Goal: Transaction & Acquisition: Subscribe to service/newsletter

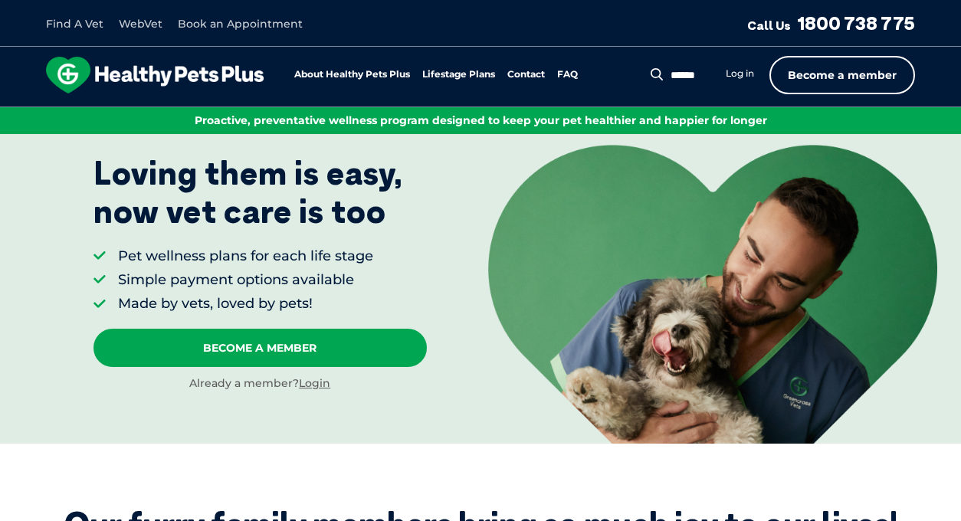
click at [889, 83] on link "Become a member" at bounding box center [842, 75] width 146 height 38
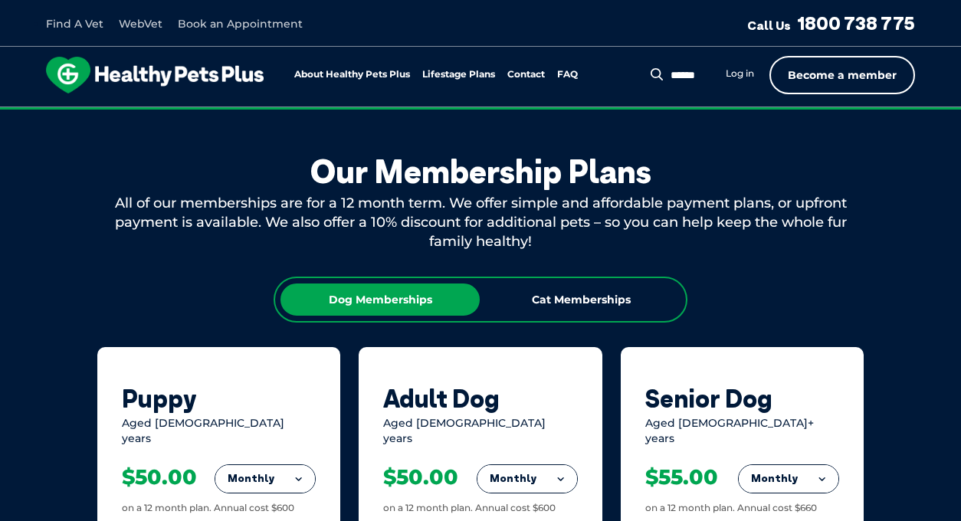
scroll to position [829, 0]
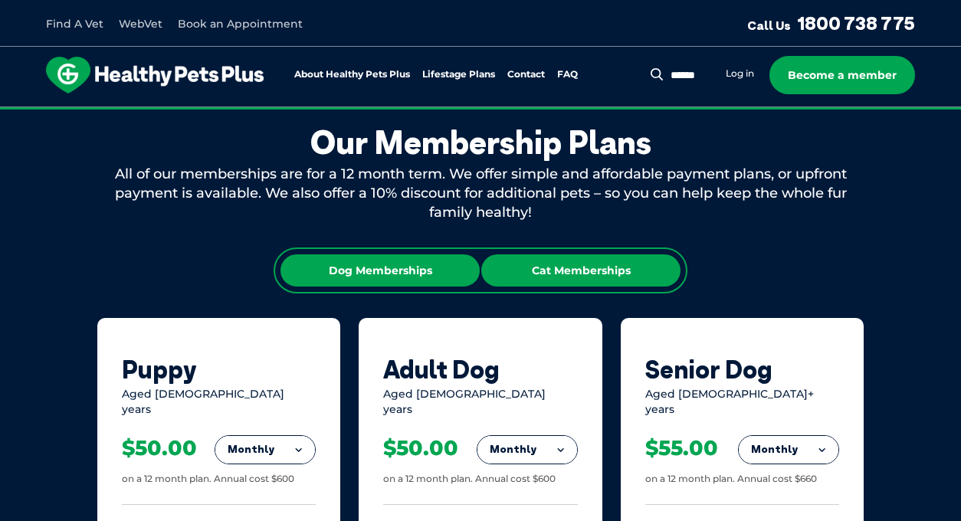
click at [560, 277] on div "Cat Memberships" at bounding box center [580, 270] width 199 height 32
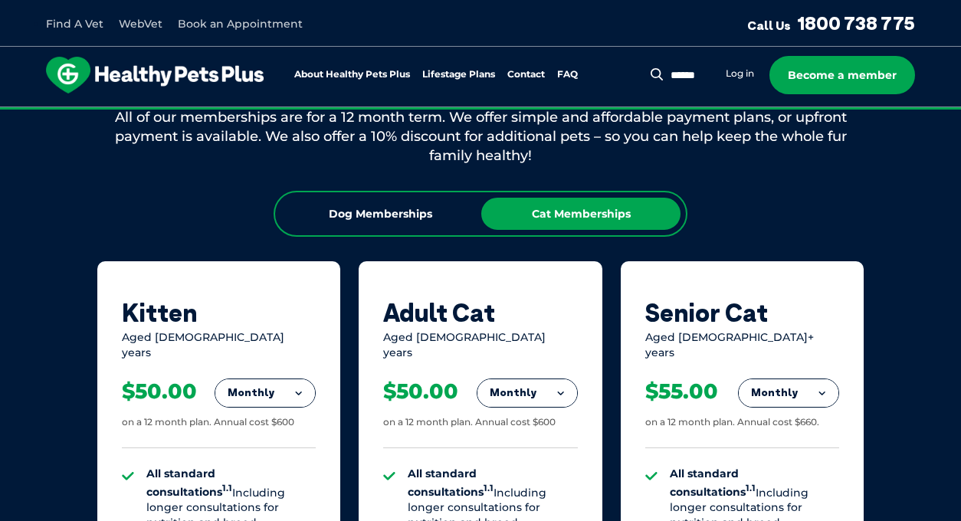
scroll to position [882, 0]
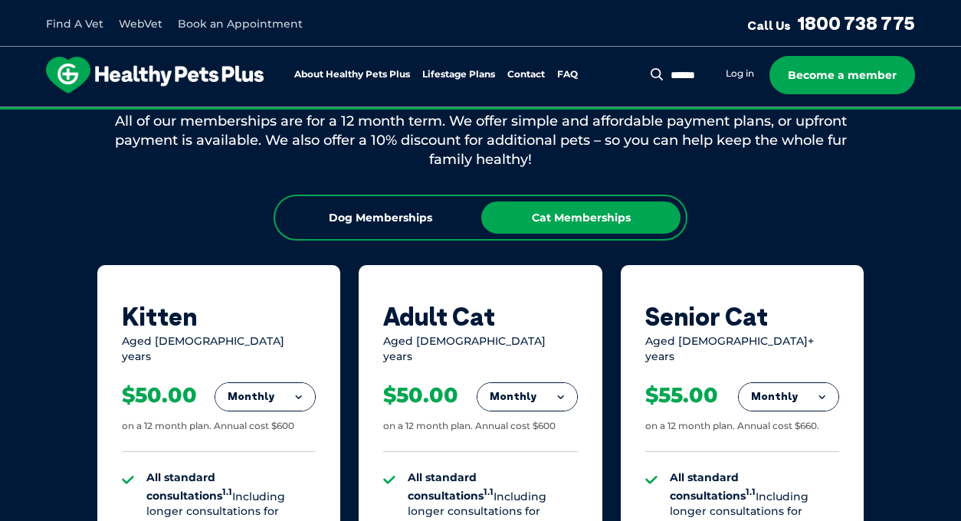
click at [429, 235] on div "Dog Memberships Cat Memberships" at bounding box center [481, 218] width 414 height 46
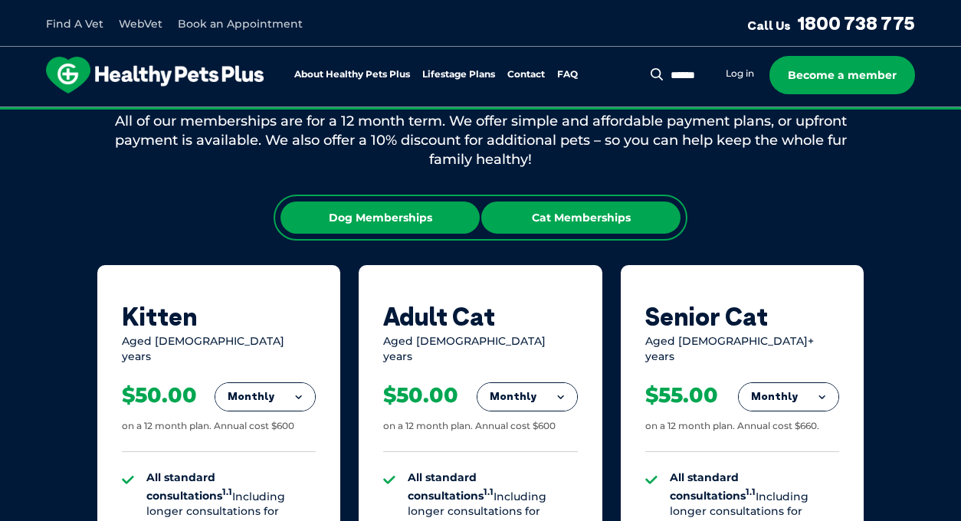
click at [429, 229] on div "Dog Memberships" at bounding box center [380, 218] width 199 height 32
click at [599, 228] on div "Cat Memberships" at bounding box center [580, 218] width 199 height 32
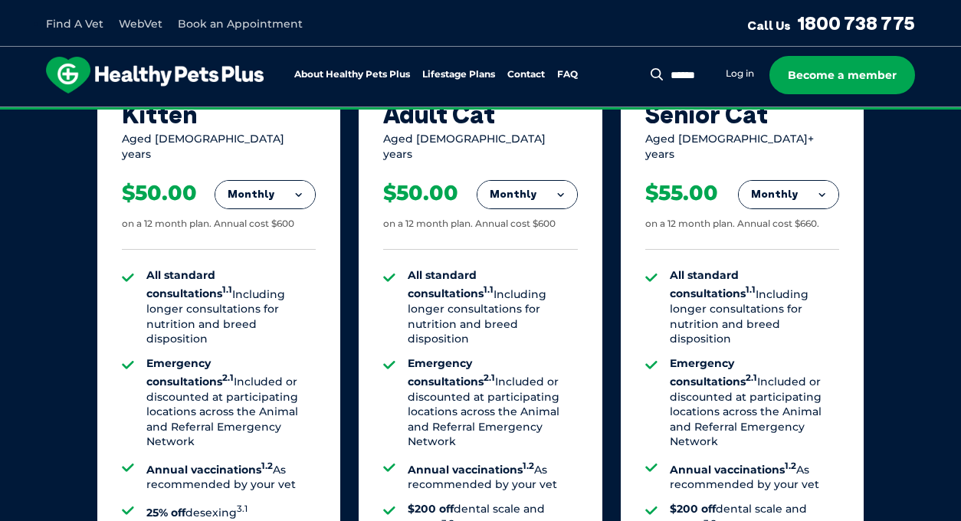
scroll to position [1093, 0]
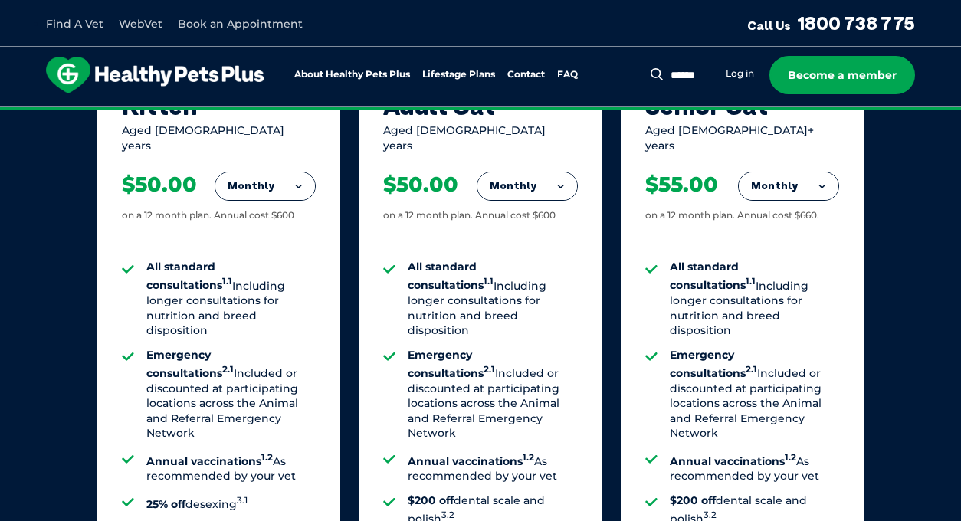
click at [539, 179] on button "Monthly" at bounding box center [527, 186] width 100 height 28
click at [543, 273] on li "Yearly" at bounding box center [527, 291] width 100 height 36
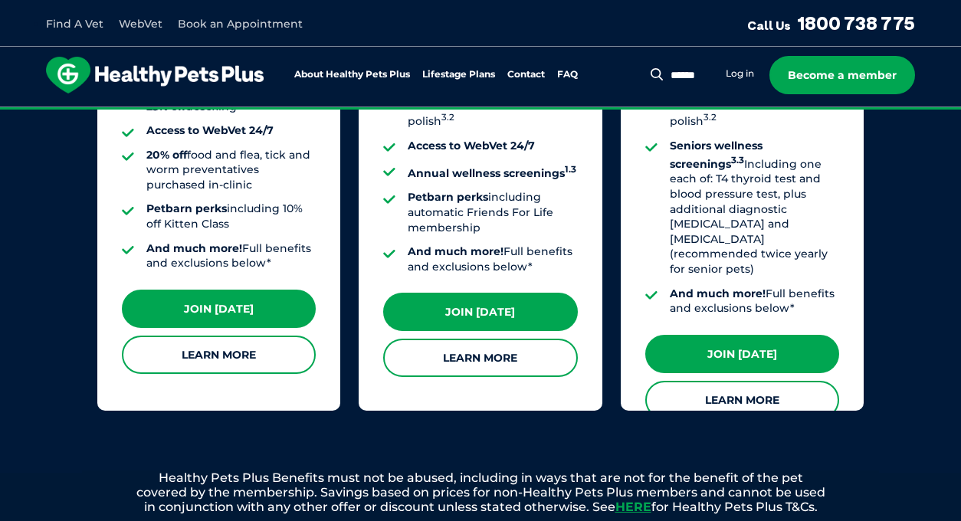
scroll to position [1493, 0]
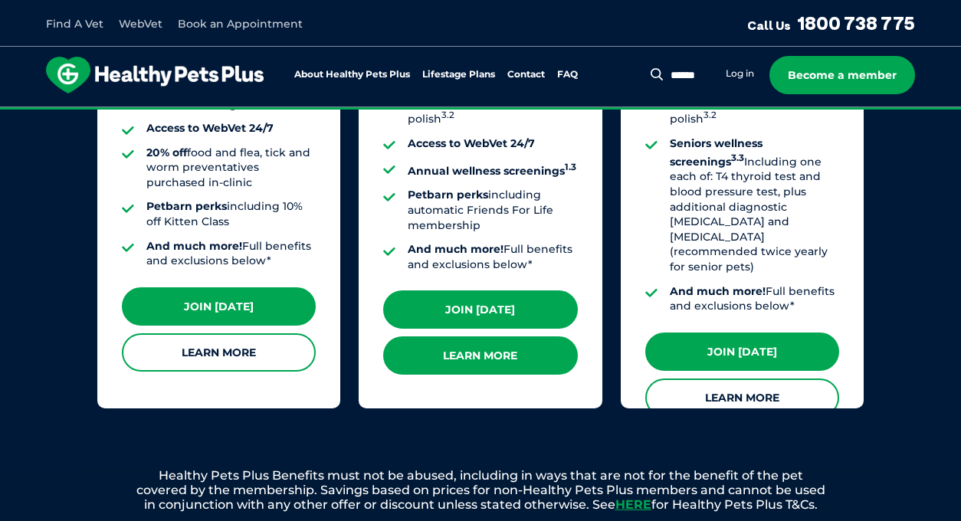
click at [516, 344] on link "Learn More" at bounding box center [480, 355] width 194 height 38
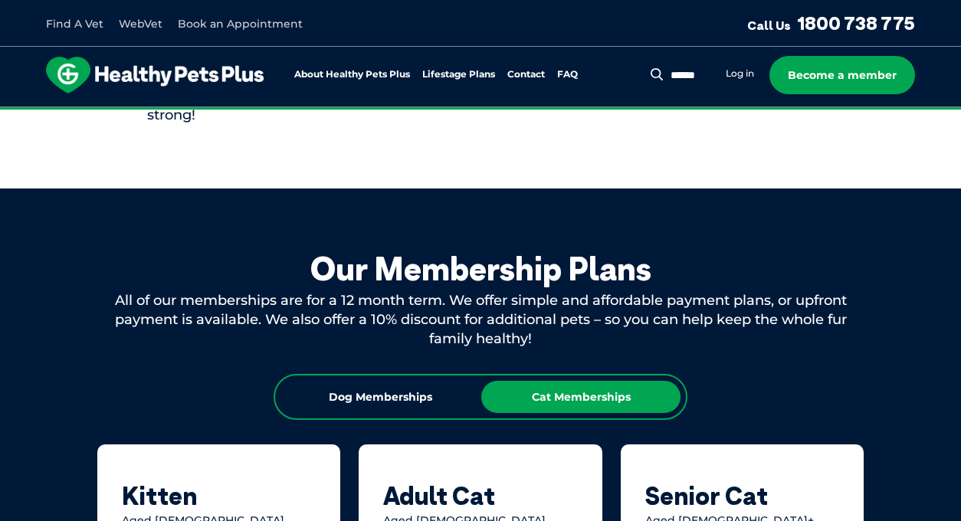
scroll to position [756, 0]
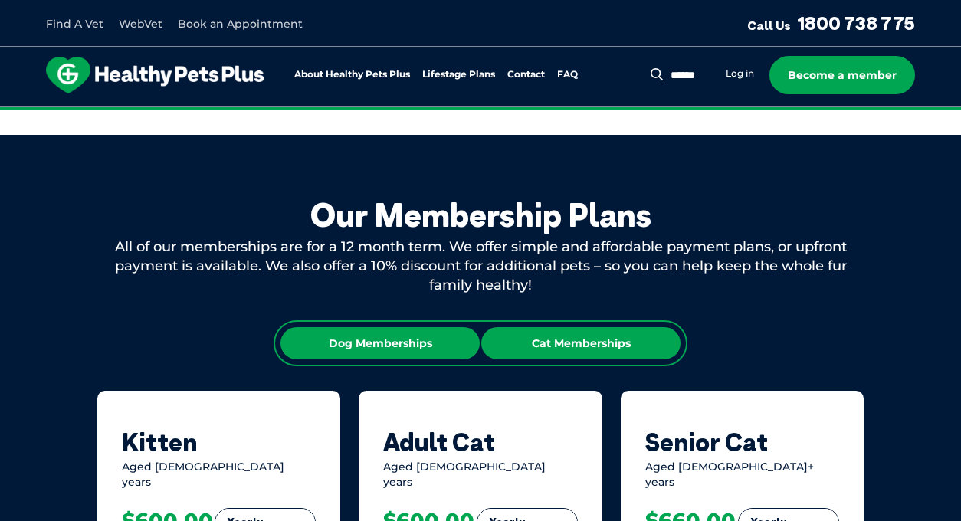
click at [369, 353] on div "Dog Memberships" at bounding box center [380, 343] width 199 height 32
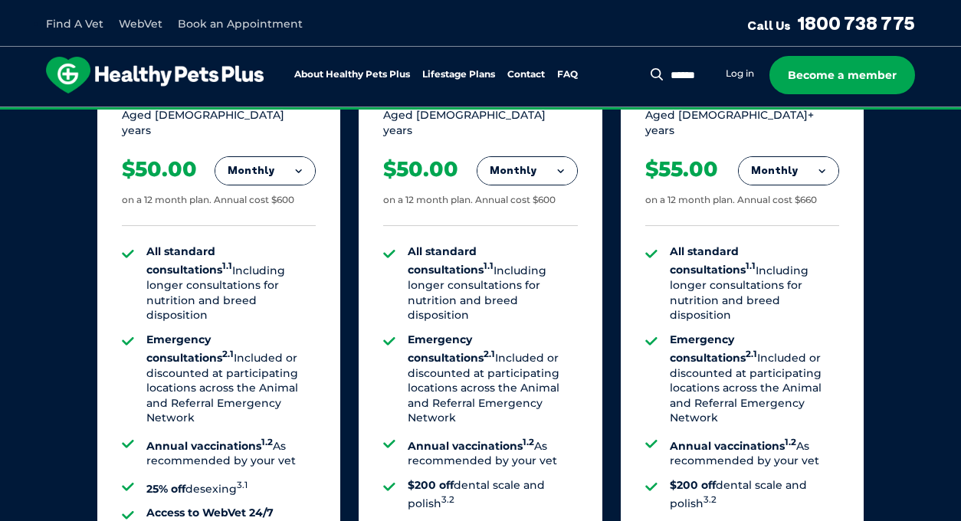
scroll to position [1107, 0]
click at [302, 165] on button "Monthly" at bounding box center [265, 172] width 100 height 28
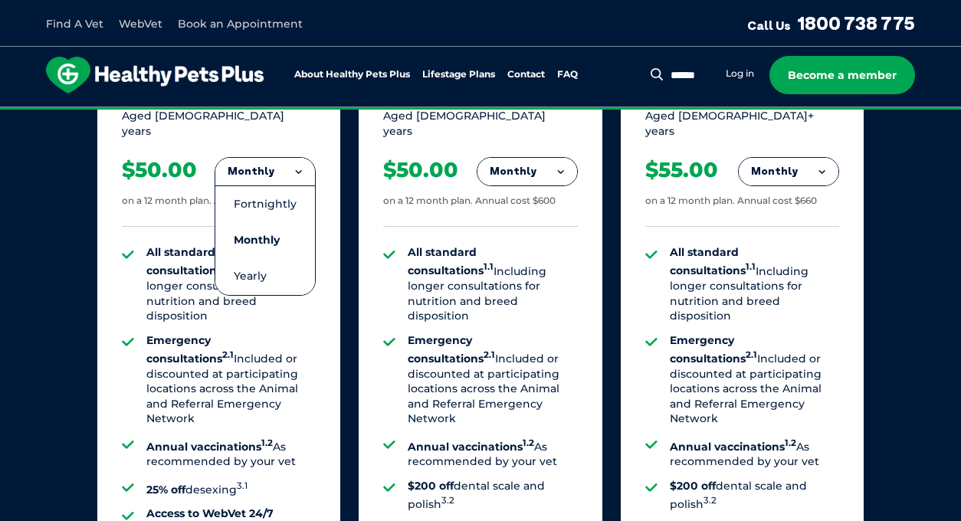
click at [345, 150] on div "Puppy Aged [DEMOGRAPHIC_DATA] years Monthly Fortnightly Monthly Yearly $23.08 1…" at bounding box center [480, 417] width 766 height 755
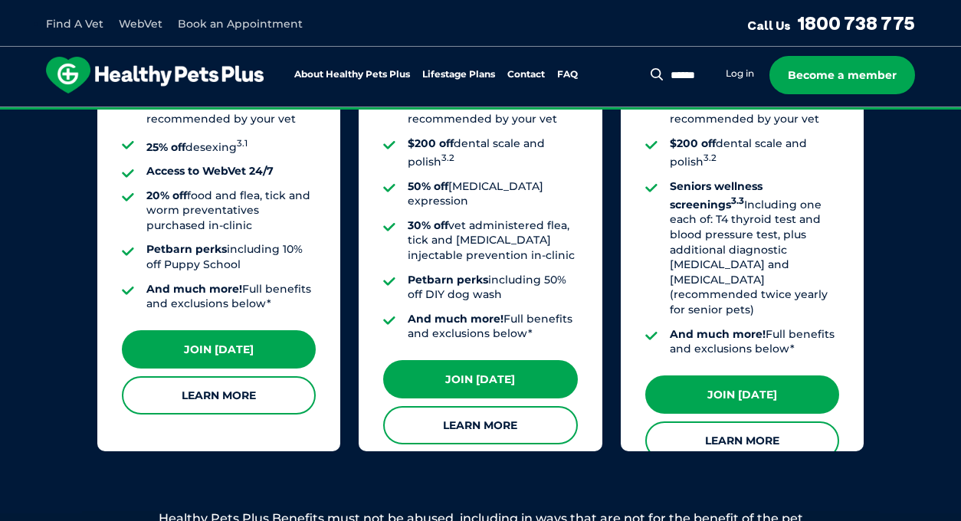
scroll to position [1452, 0]
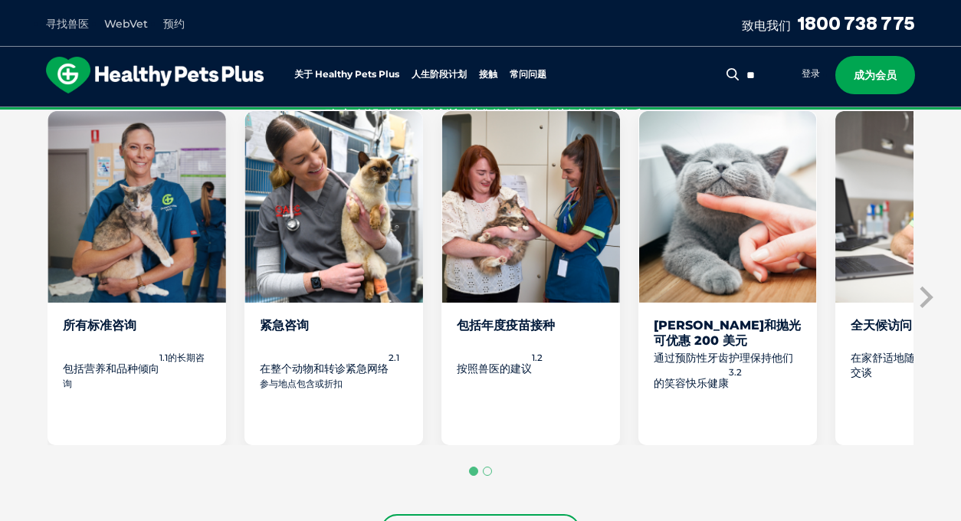
scroll to position [777, 0]
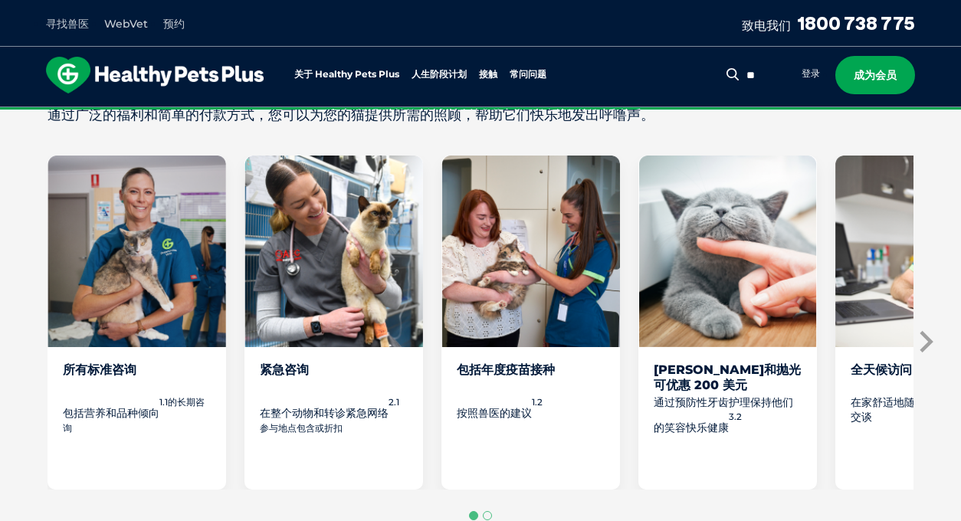
click at [924, 353] on icon "下一张幻灯片" at bounding box center [925, 341] width 23 height 23
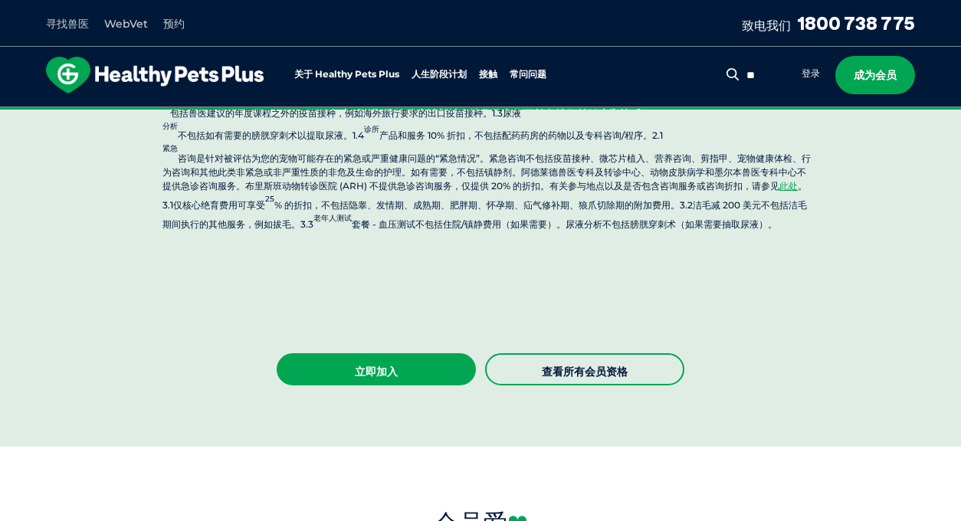
scroll to position [3683, 0]
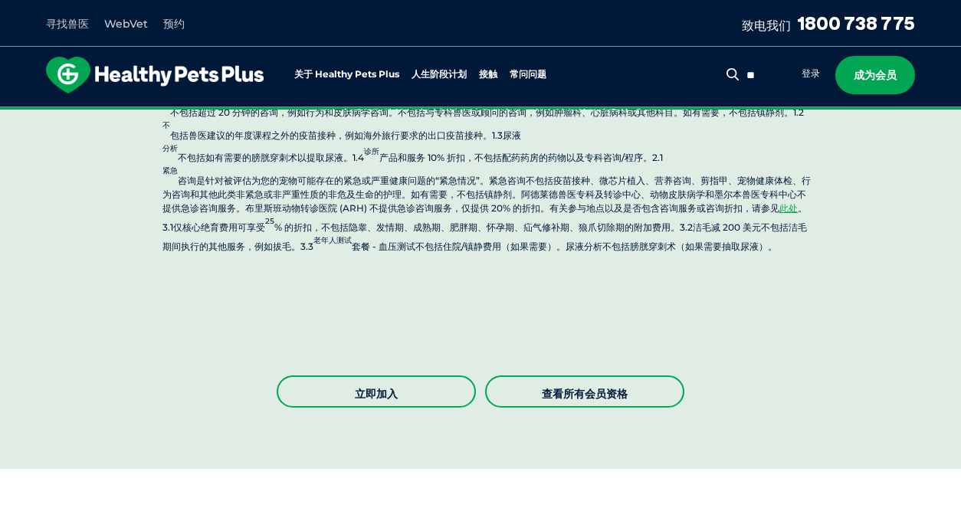
click at [451, 376] on link "立即加入" at bounding box center [376, 392] width 199 height 32
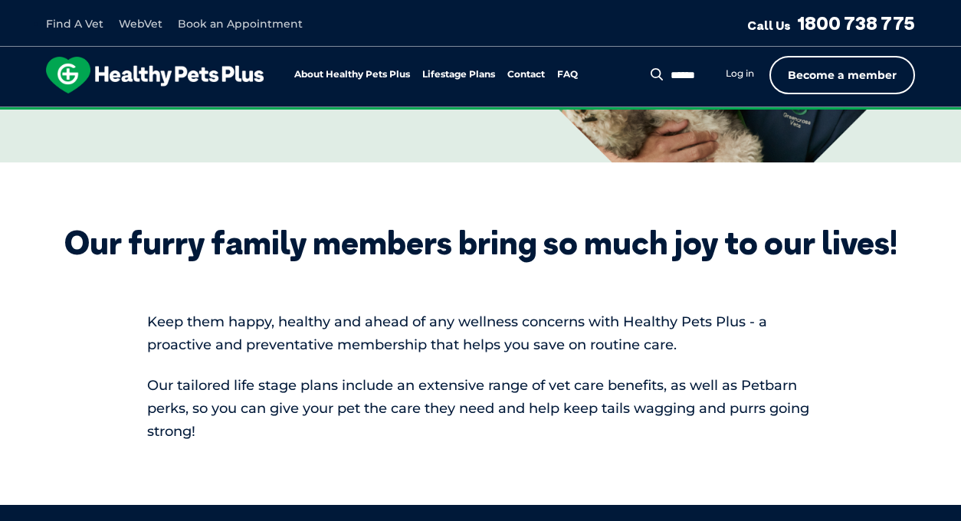
click at [846, 81] on link "Become a member" at bounding box center [842, 75] width 146 height 38
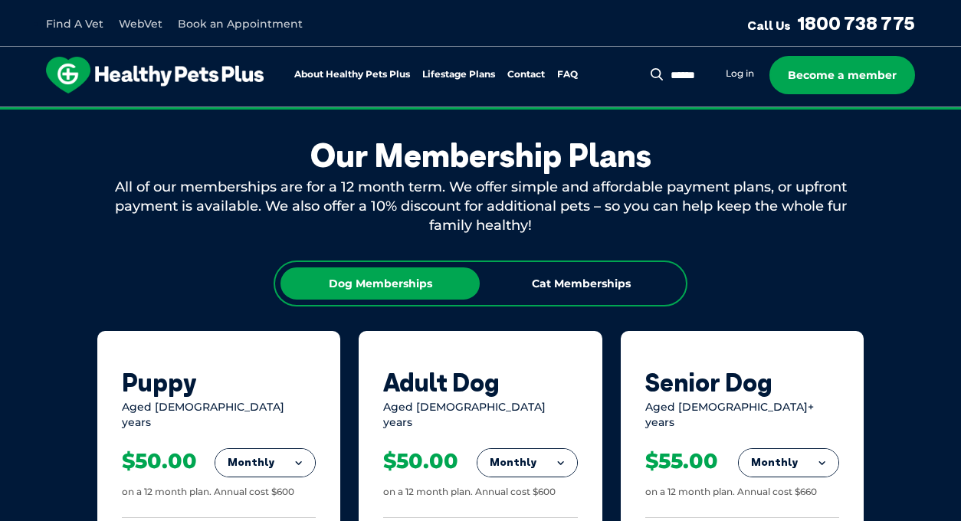
scroll to position [657, 0]
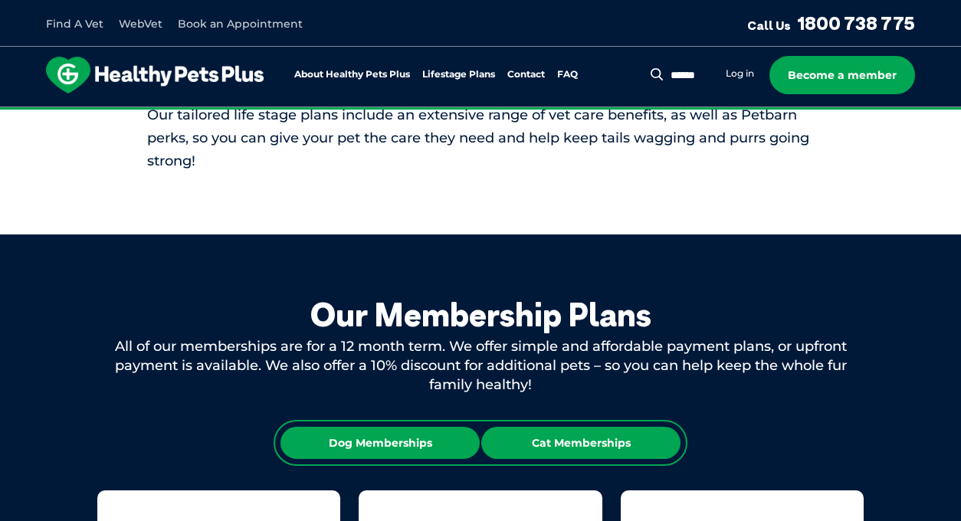
click at [562, 458] on div "Cat Memberships" at bounding box center [580, 443] width 199 height 32
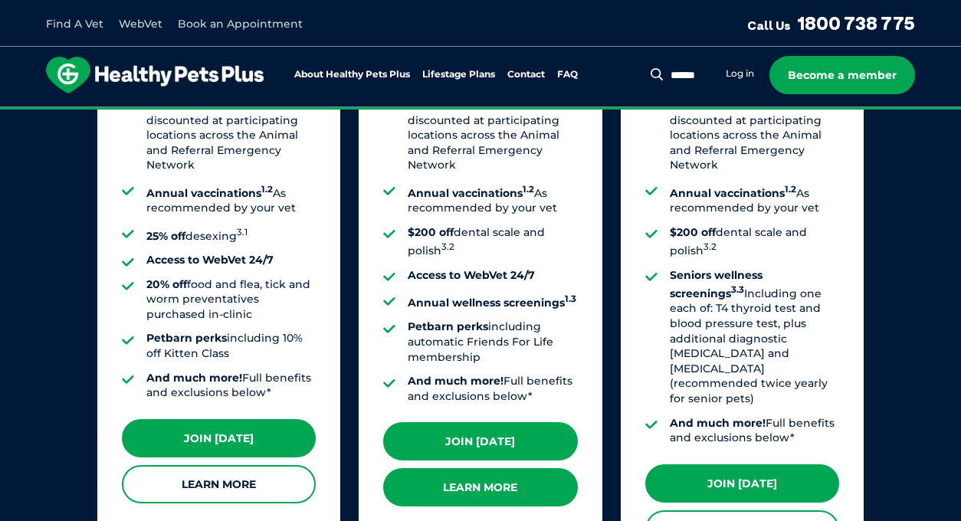
scroll to position [1370, 0]
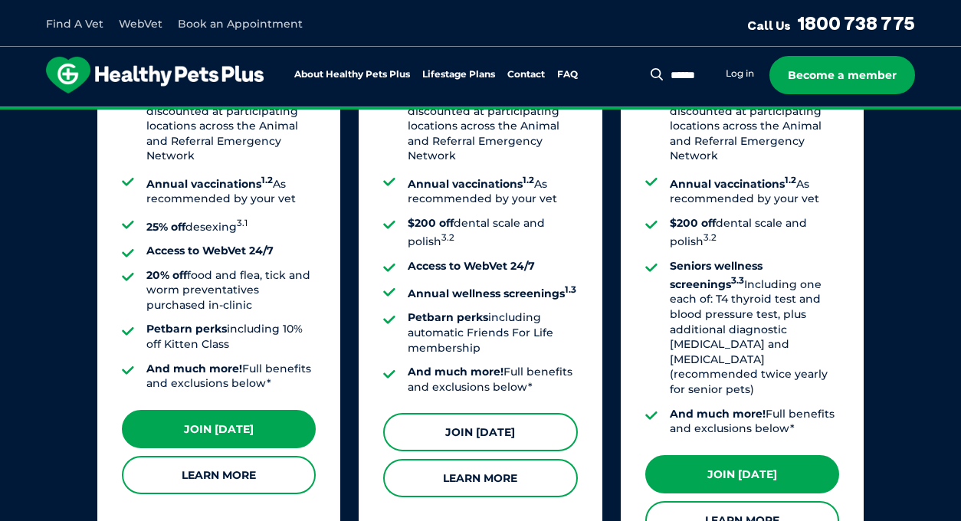
click at [525, 424] on link "Join [DATE]" at bounding box center [480, 432] width 194 height 38
